Goal: Information Seeking & Learning: Learn about a topic

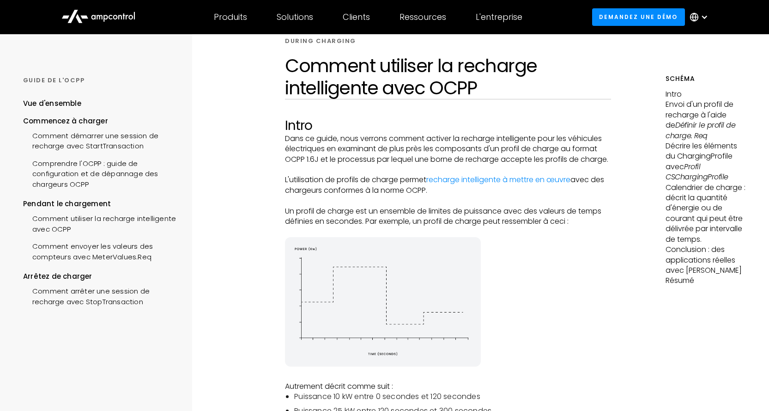
scroll to position [46, 0]
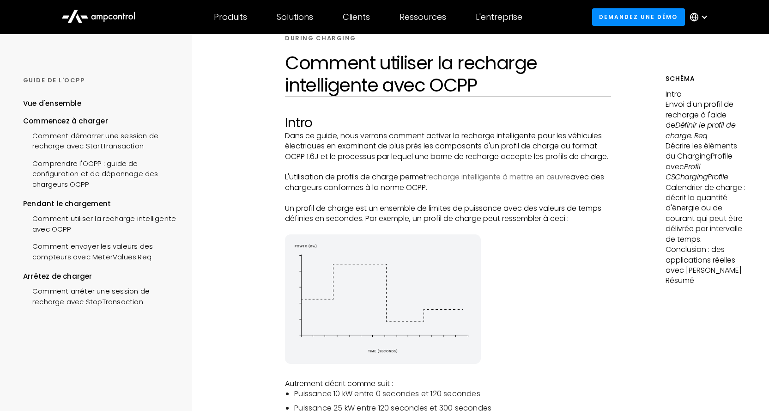
click at [485, 182] on link "recharge intelligente à mettre en œuvre" at bounding box center [498, 176] width 144 height 11
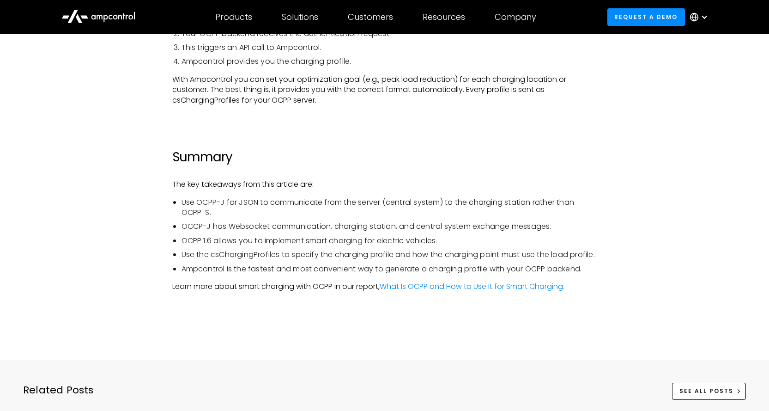
scroll to position [2933, 0]
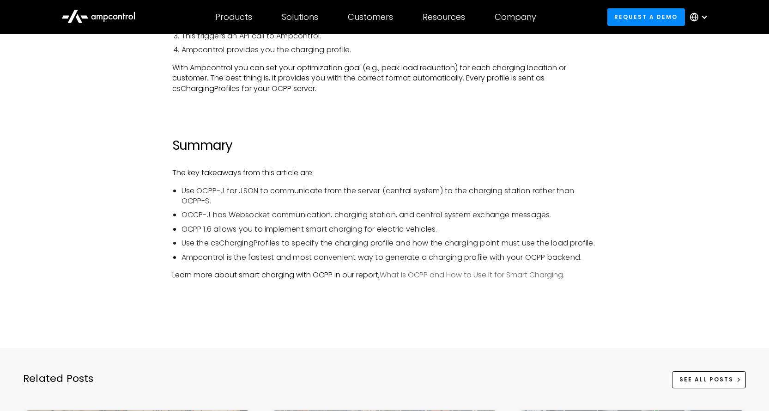
click at [494, 280] on link "What Is OCPP and How to Use It for Smart Charging." at bounding box center [472, 274] width 185 height 11
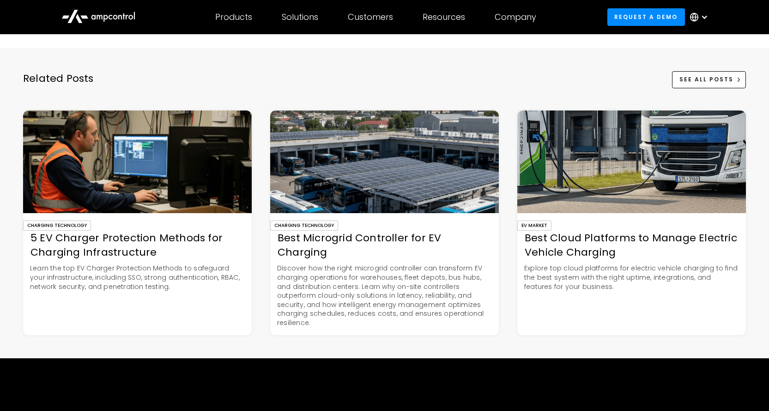
scroll to position [3233, 0]
